Goal: Task Accomplishment & Management: Use online tool/utility

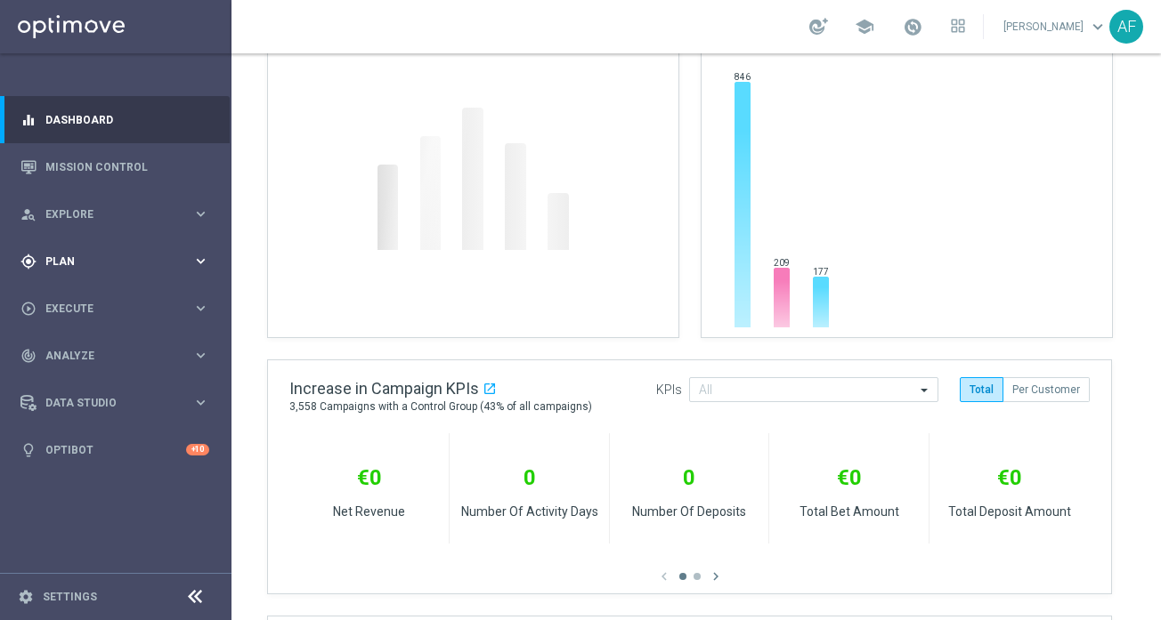
click at [110, 259] on span "Plan" at bounding box center [118, 261] width 147 height 11
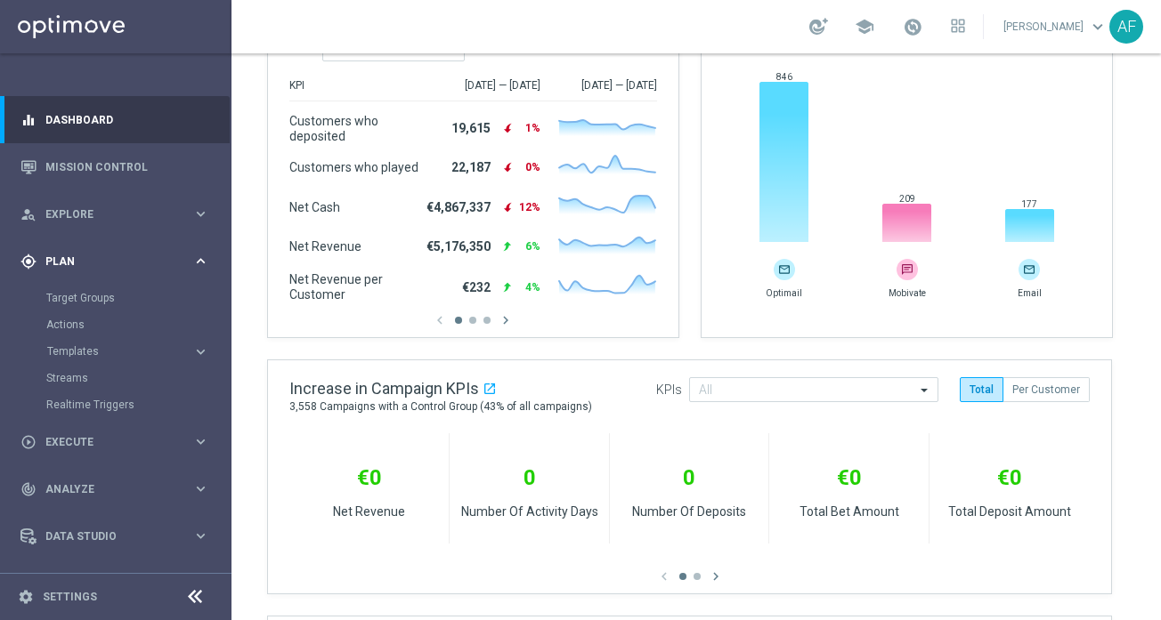
scroll to position [353, 0]
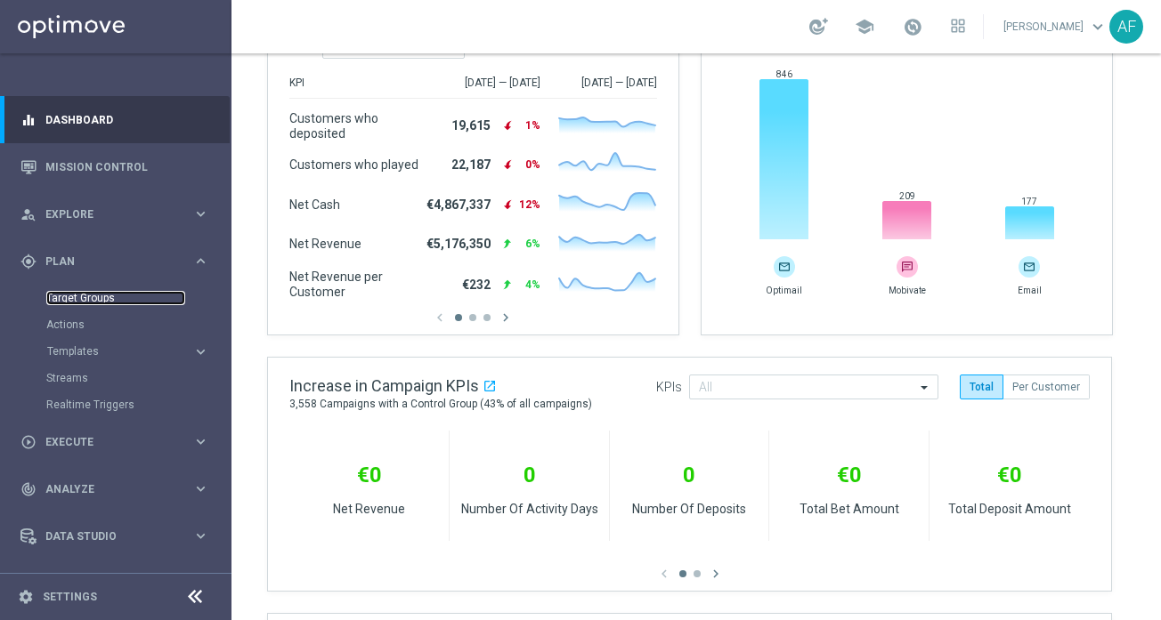
click at [118, 296] on link "Target Groups" at bounding box center [115, 298] width 139 height 14
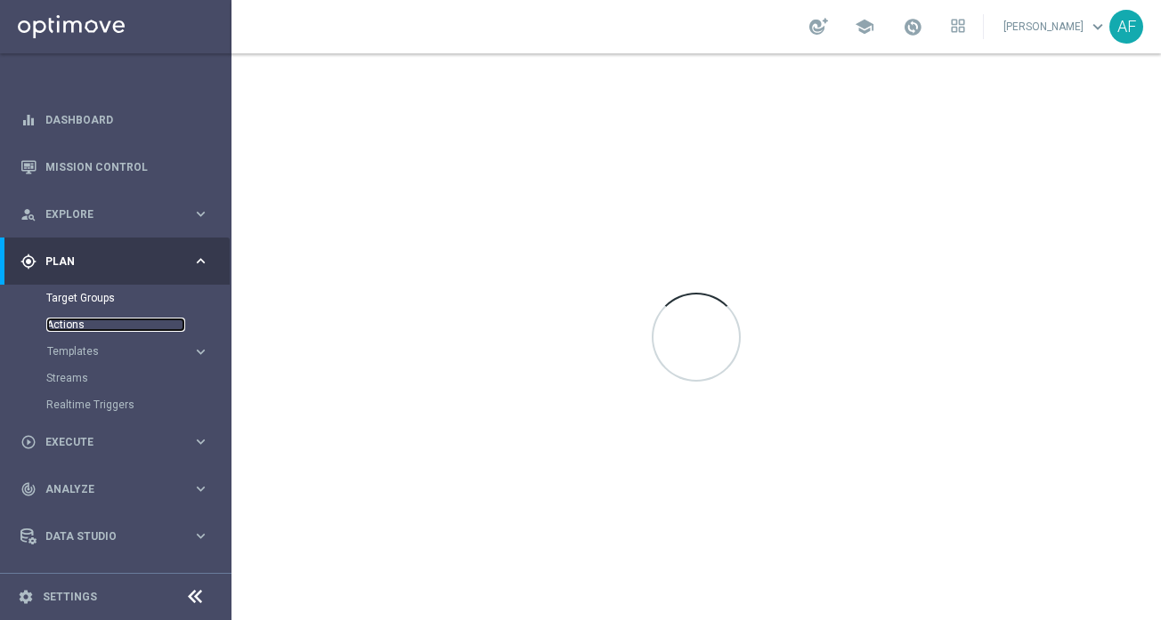
click at [112, 325] on link "Actions" at bounding box center [115, 325] width 139 height 14
click at [117, 353] on span "Templates" at bounding box center [110, 351] width 127 height 11
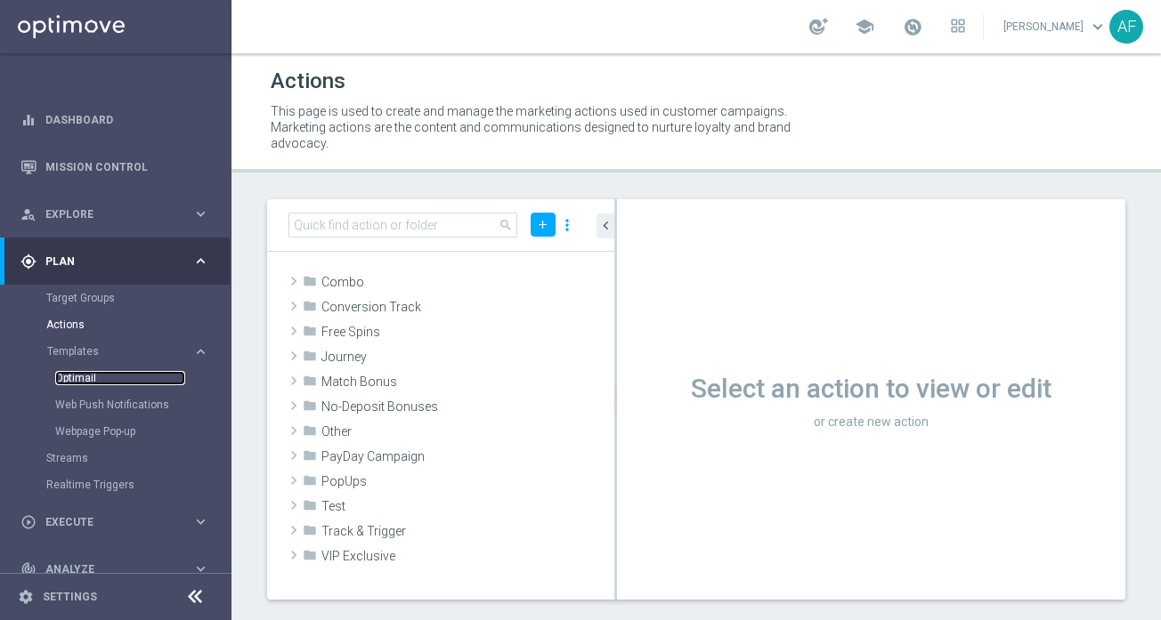
click at [82, 379] on link "Optimail" at bounding box center [120, 378] width 130 height 14
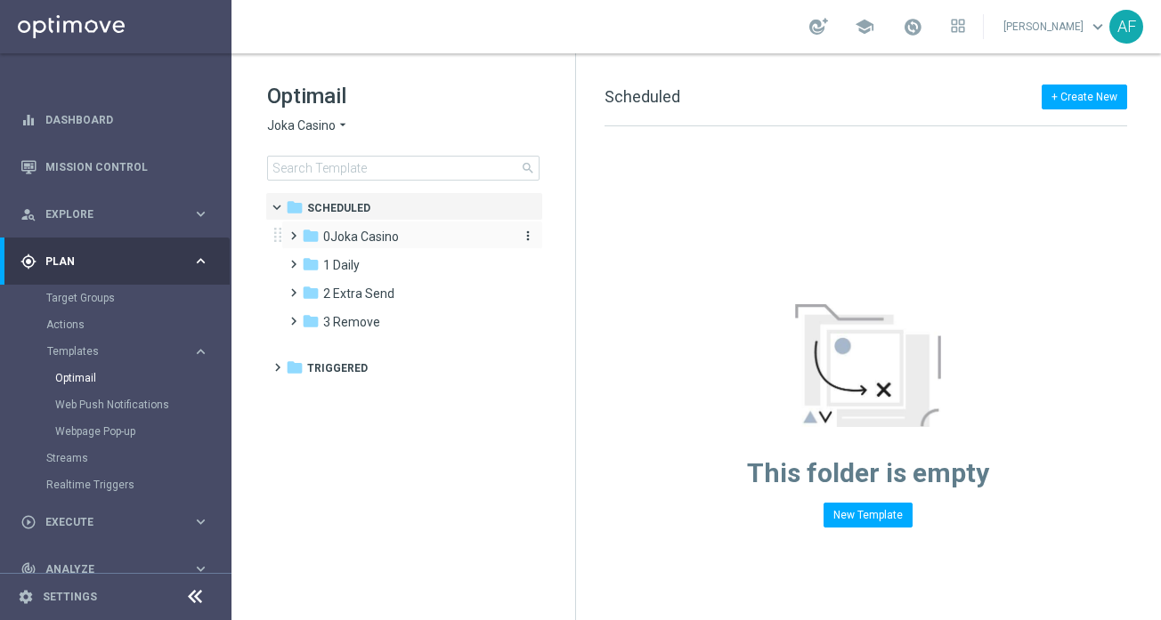
click at [376, 245] on div "folder [GEOGRAPHIC_DATA]" at bounding box center [404, 237] width 205 height 20
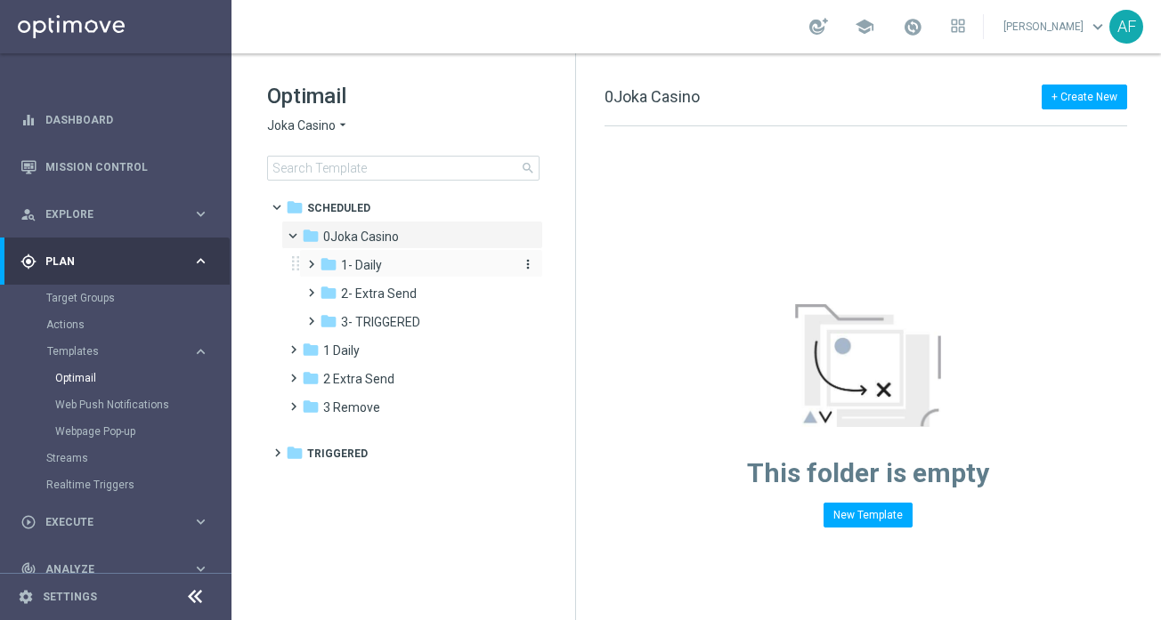
click at [377, 272] on span "1- Daily" at bounding box center [361, 265] width 41 height 16
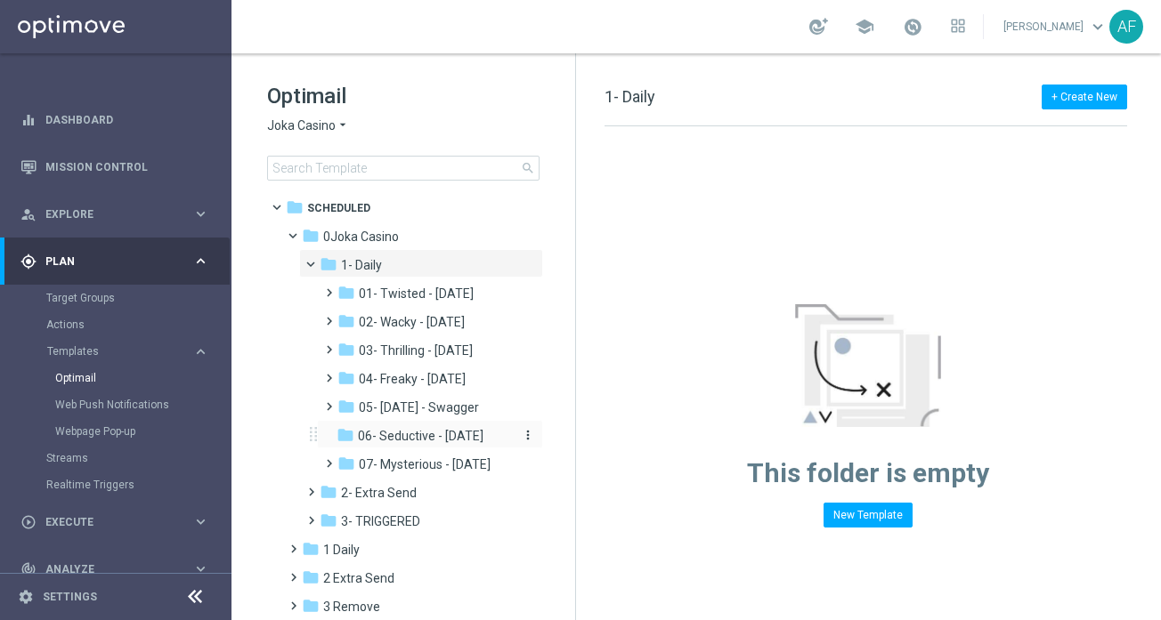
click at [411, 441] on span "06- Seductive - [DATE]" at bounding box center [421, 436] width 126 height 16
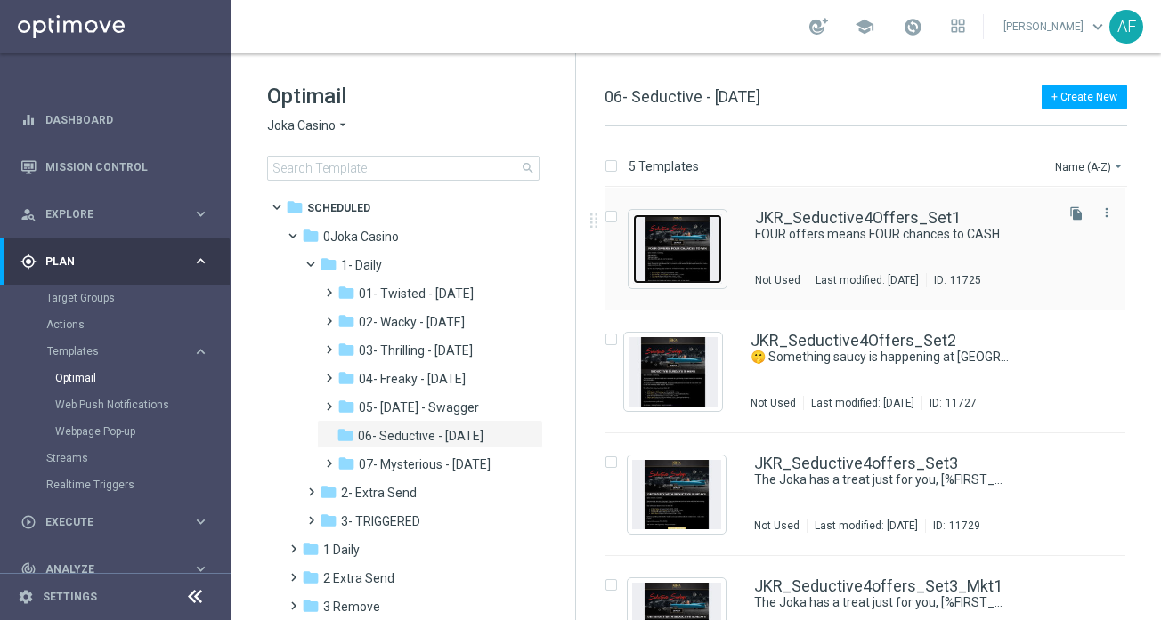
click at [717, 239] on img "Press SPACE to select this row." at bounding box center [677, 249] width 89 height 69
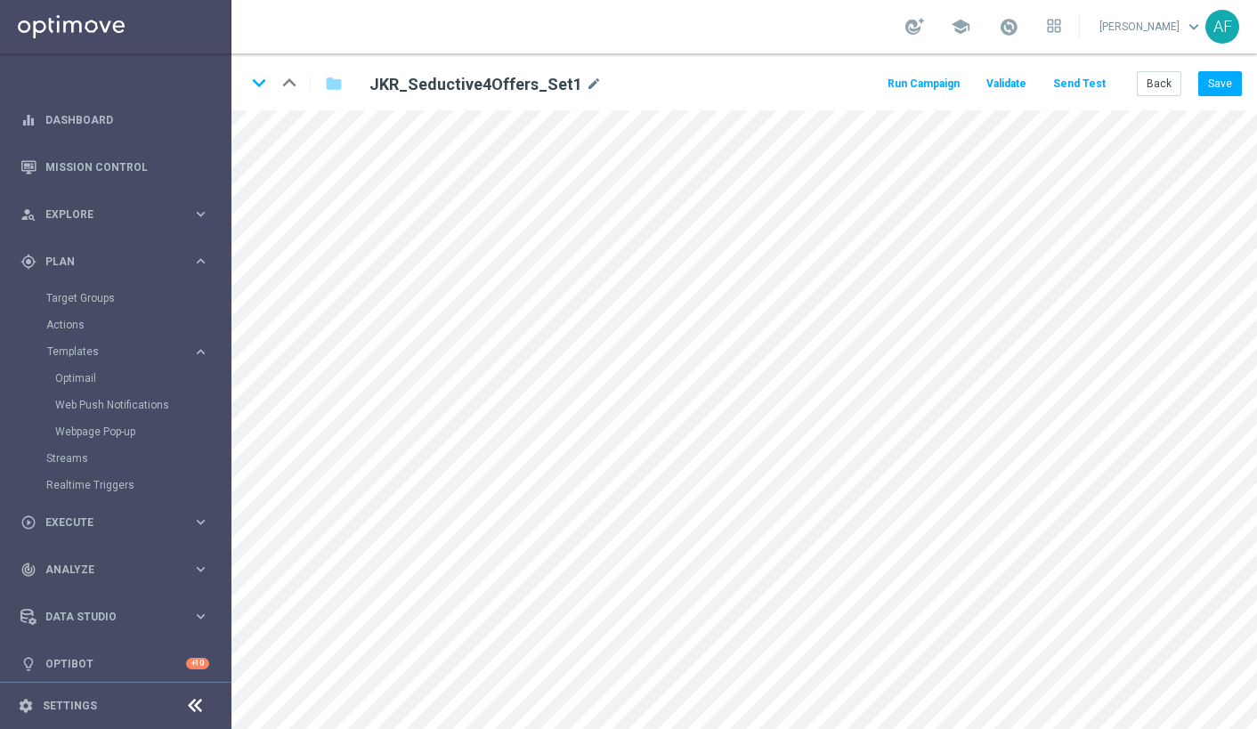
click at [272, 92] on div "keyboard_arrow_down keyboard_arrow_up folder JKR_Seductive4Offers_Set1 mode_edit" at bounding box center [529, 83] width 566 height 28
